Goal: Use online tool/utility: Use online tool/utility

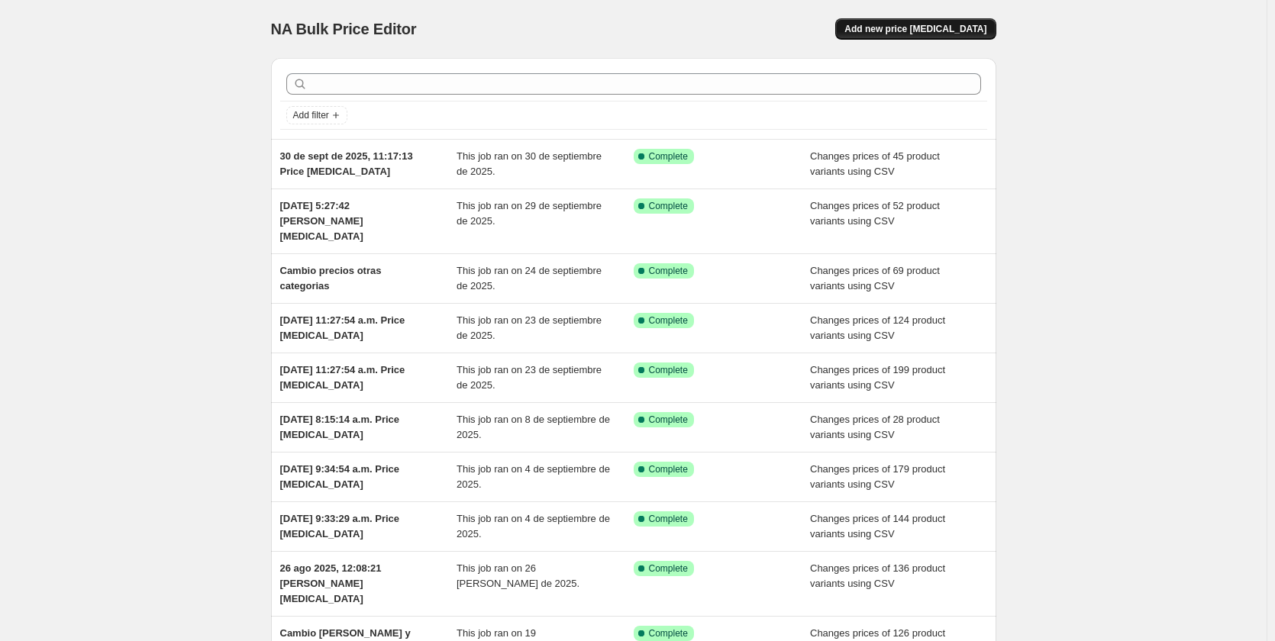
click at [937, 32] on span "Add new price [MEDICAL_DATA]" at bounding box center [916, 29] width 142 height 12
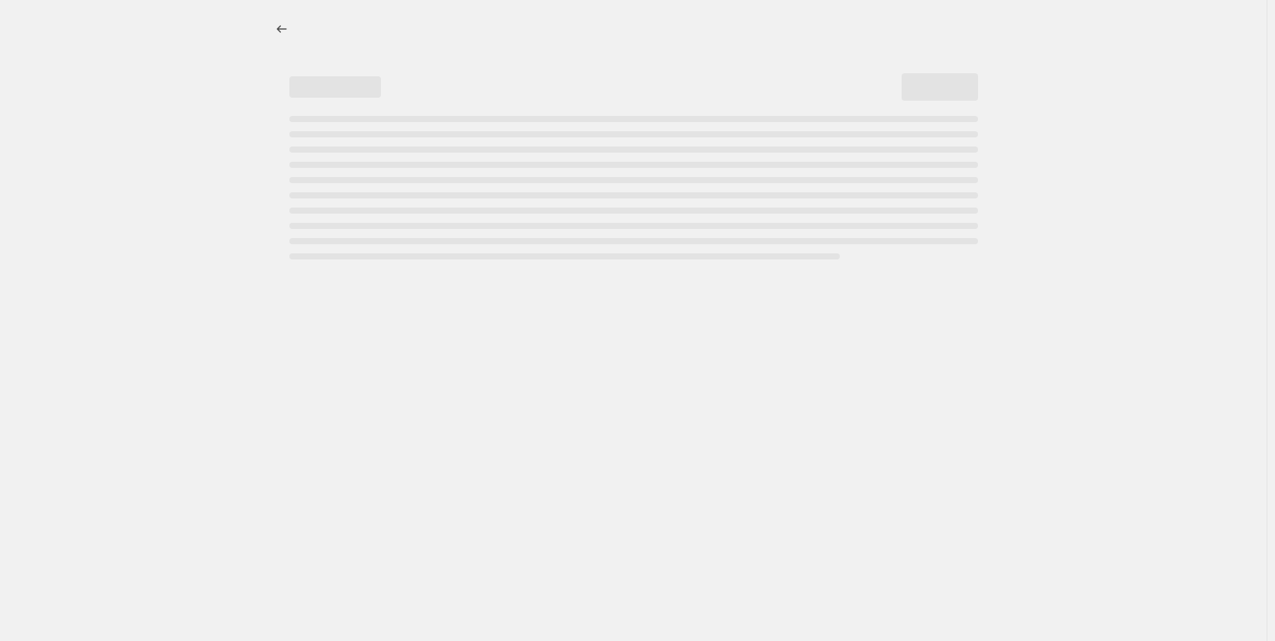
select select "percentage"
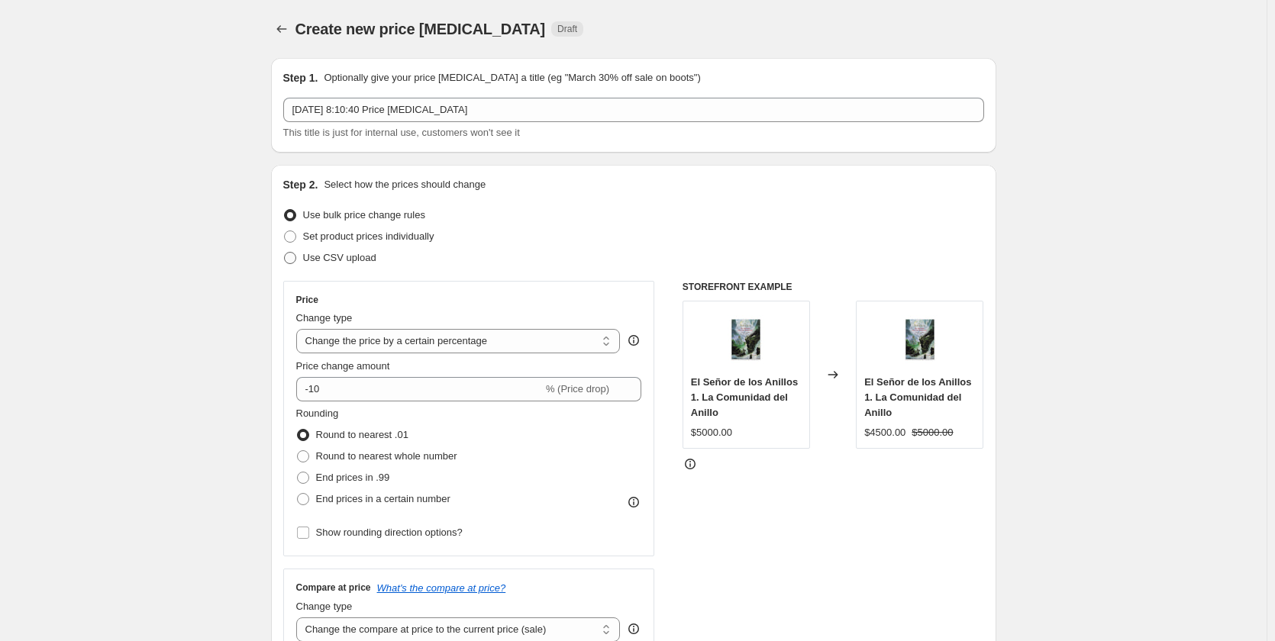
click at [341, 259] on span "Use CSV upload" at bounding box center [339, 257] width 73 height 11
click at [285, 253] on input "Use CSV upload" at bounding box center [284, 252] width 1 height 1
radio input "true"
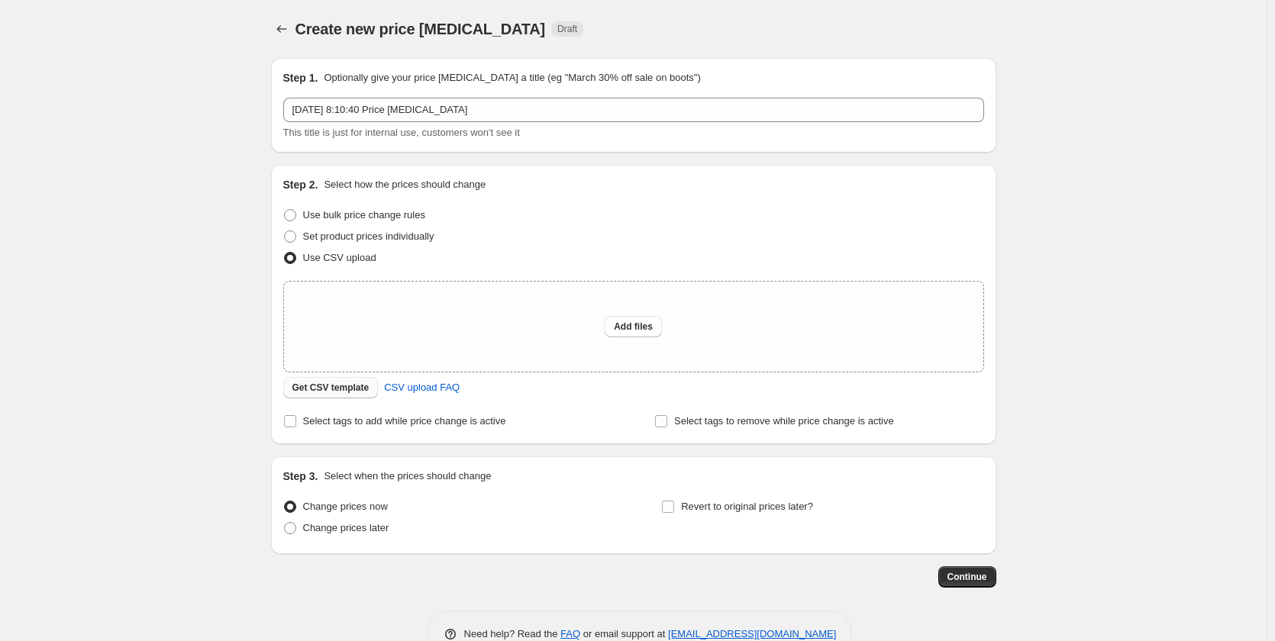
click at [334, 392] on span "Get CSV template" at bounding box center [330, 388] width 77 height 12
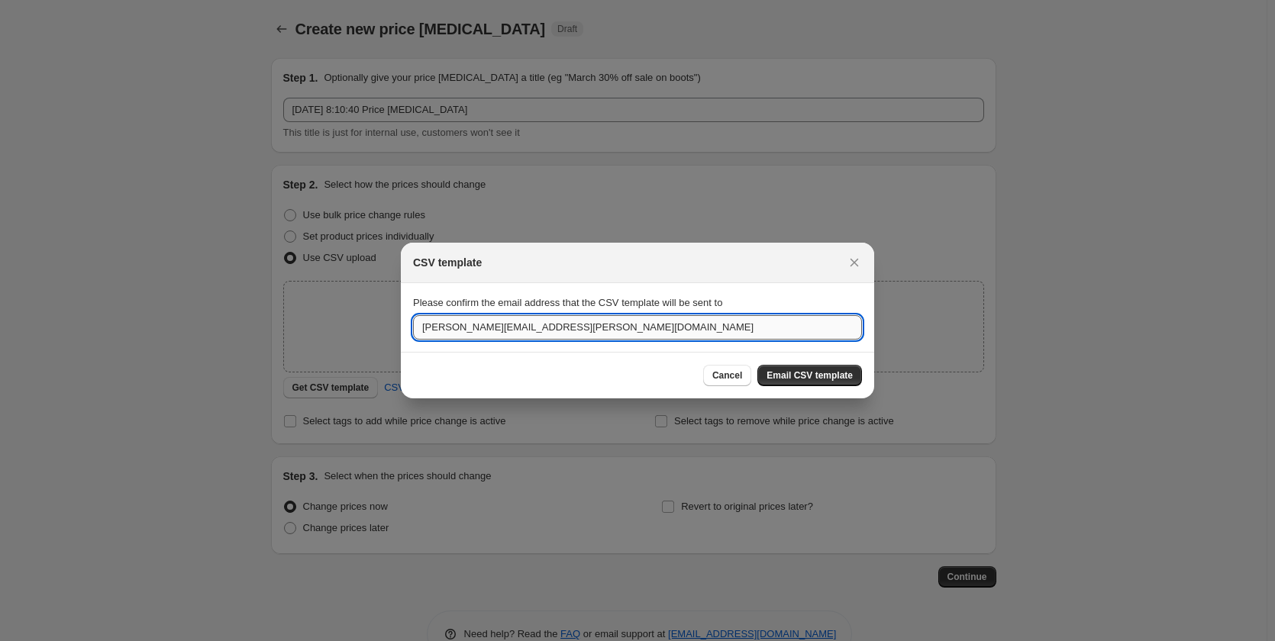
click at [589, 332] on input "[PERSON_NAME][EMAIL_ADDRESS][PERSON_NAME][DOMAIN_NAME]" at bounding box center [637, 327] width 449 height 24
type input "[PERSON_NAME][EMAIL_ADDRESS][DOMAIN_NAME]"
click at [821, 370] on span "Email CSV template" at bounding box center [810, 376] width 86 height 12
